Goal: Book appointment/travel/reservation

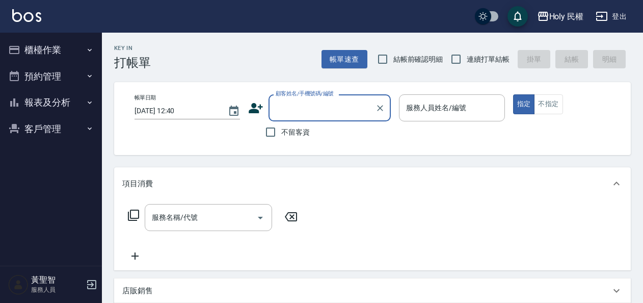
drag, startPoint x: 0, startPoint y: 0, endPoint x: 373, endPoint y: 260, distance: 454.7
click at [374, 261] on div "服務名稱/代號 服務名稱/代號" at bounding box center [372, 235] width 517 height 70
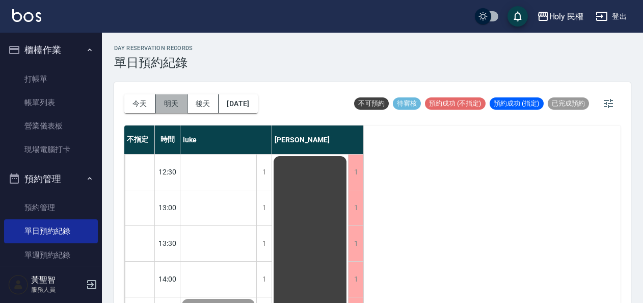
click at [175, 106] on button "明天" at bounding box center [172, 103] width 32 height 19
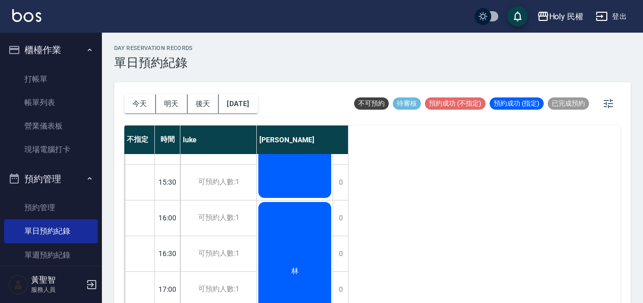
scroll to position [426, 0]
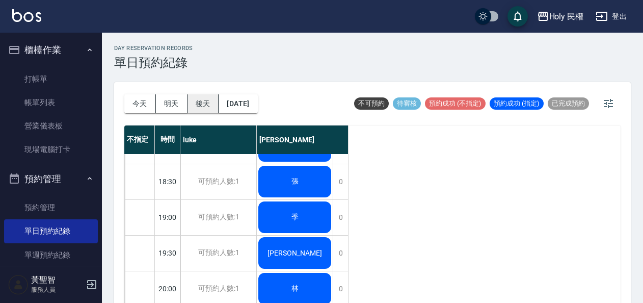
click at [200, 100] on button "後天" at bounding box center [204, 103] width 32 height 19
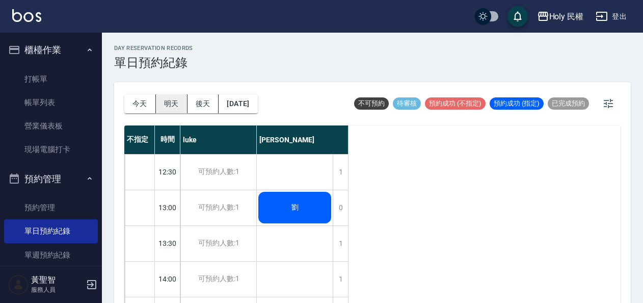
click at [171, 100] on button "明天" at bounding box center [172, 103] width 32 height 19
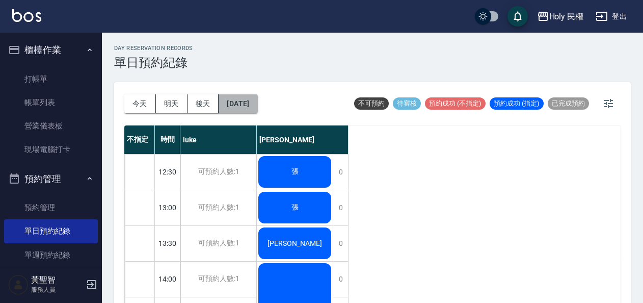
click at [242, 102] on button "[DATE]" at bounding box center [238, 103] width 39 height 19
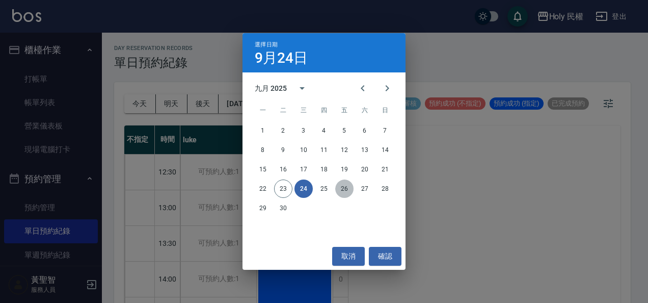
click at [346, 190] on button "26" at bounding box center [344, 188] width 18 height 18
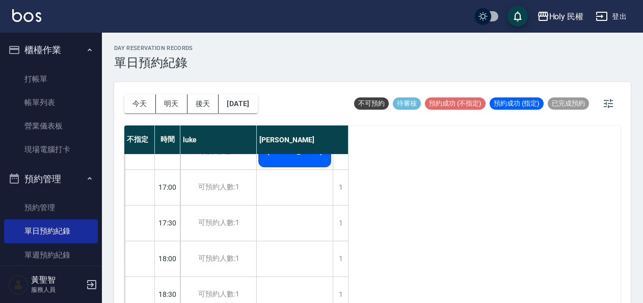
scroll to position [357, 0]
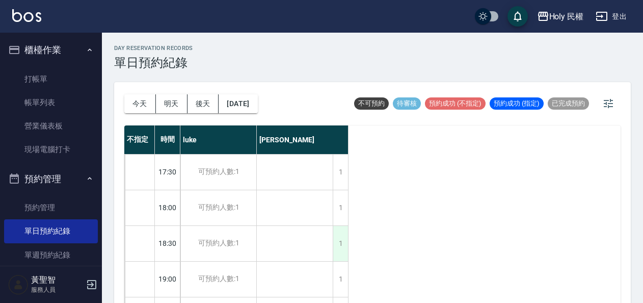
click at [343, 245] on div "1" at bounding box center [340, 243] width 15 height 35
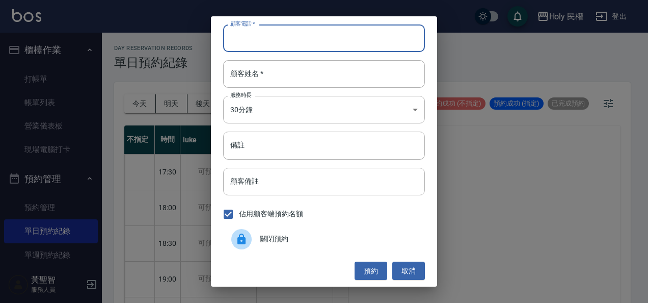
click at [293, 46] on input "顧客電話   *" at bounding box center [324, 38] width 202 height 28
type input "0903103085"
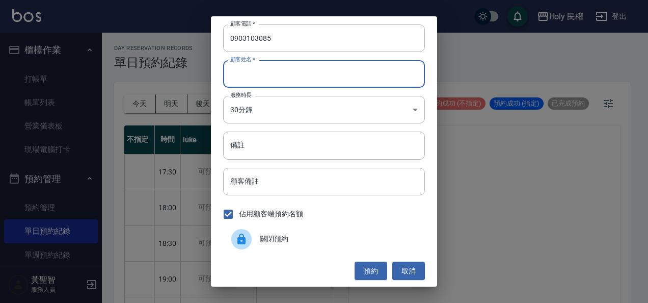
click at [286, 81] on input "顧客姓名   *" at bounding box center [324, 74] width 202 height 28
type input "ㄋ"
type input "安東尼"
click at [365, 275] on button "預約" at bounding box center [371, 270] width 33 height 19
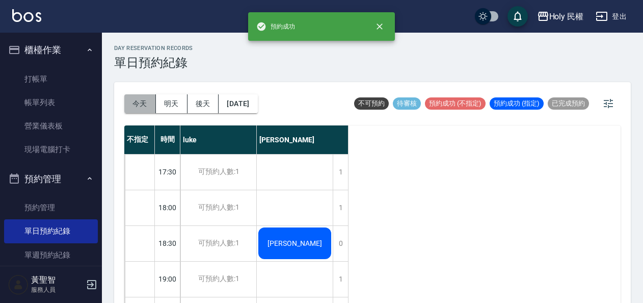
click at [138, 101] on button "今天" at bounding box center [140, 103] width 32 height 19
